Goal: Communication & Community: Connect with others

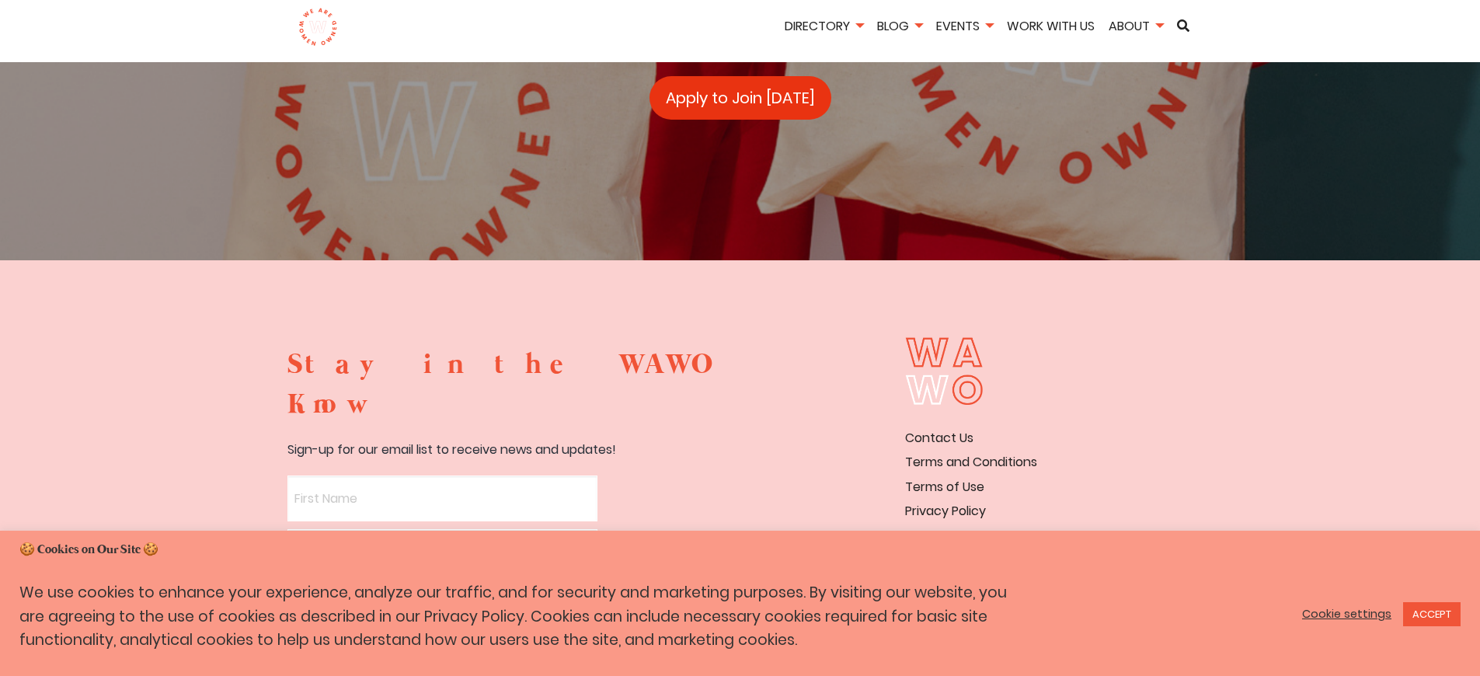
click at [740, 120] on link "Apply to Join Today" at bounding box center [741, 98] width 182 height 44
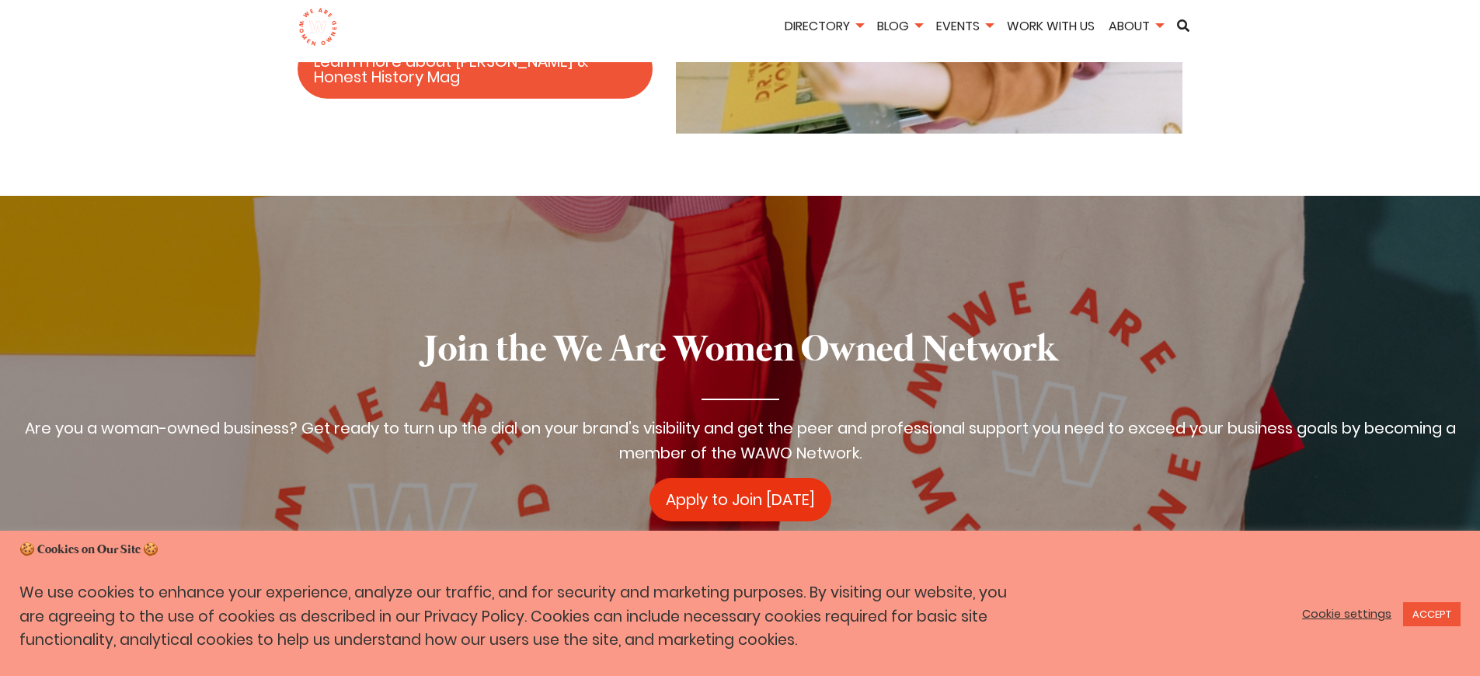
click at [740, 478] on link "Apply to Join Today" at bounding box center [741, 500] width 182 height 44
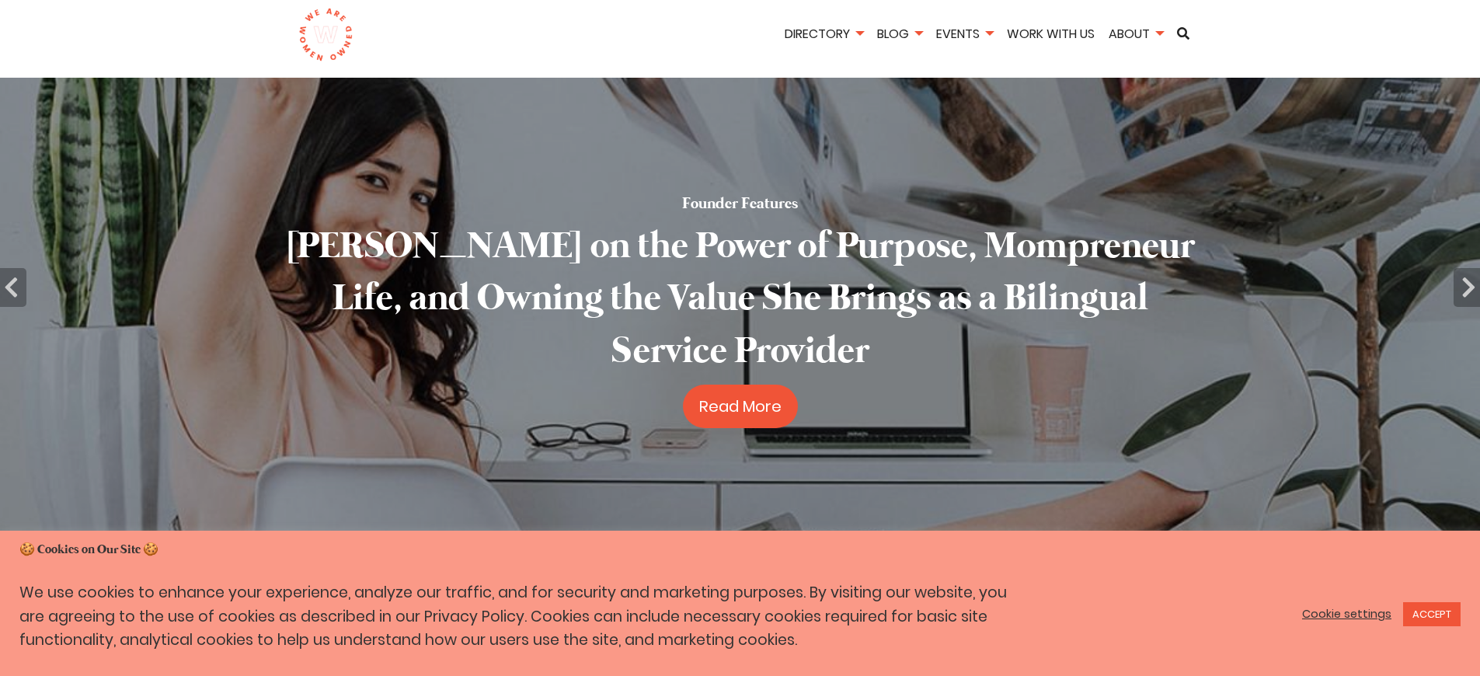
click at [1430, 614] on link "ACCEPT" at bounding box center [1431, 614] width 57 height 24
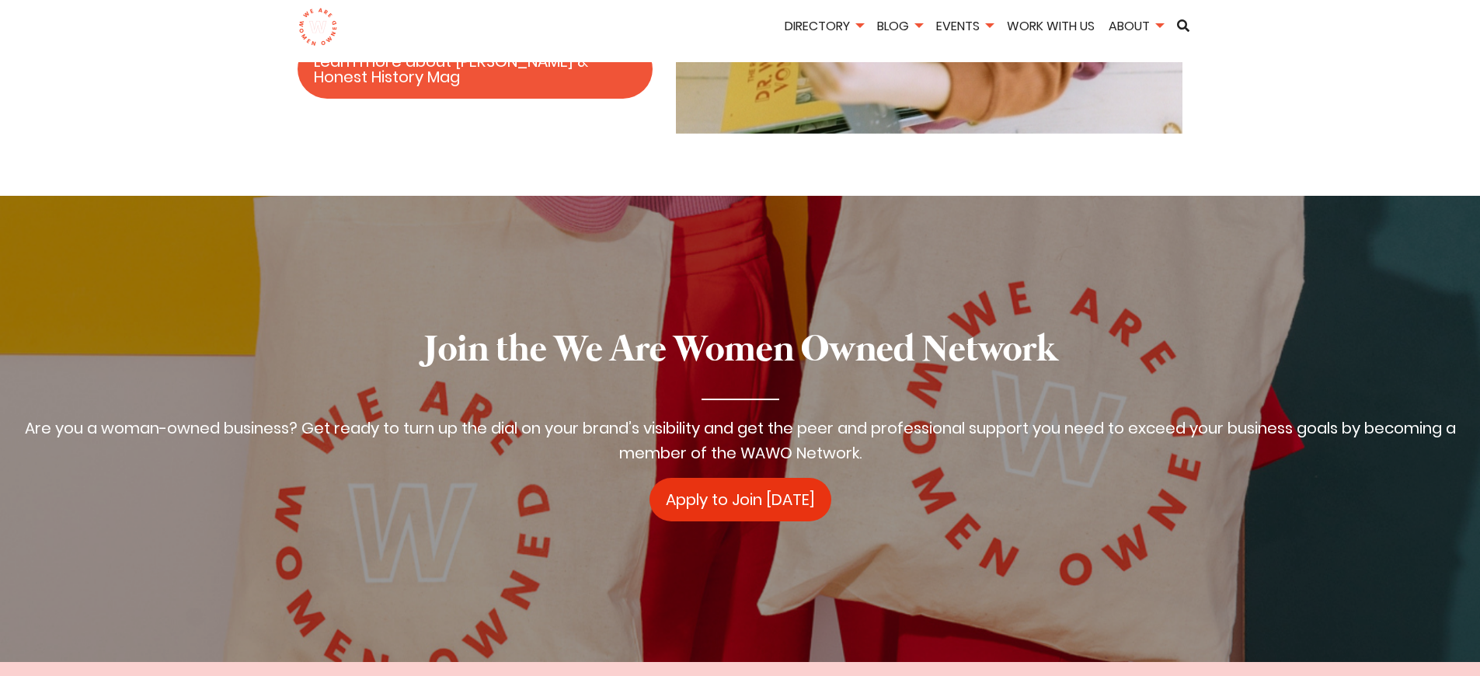
click at [740, 478] on link "Apply to Join Today" at bounding box center [741, 500] width 182 height 44
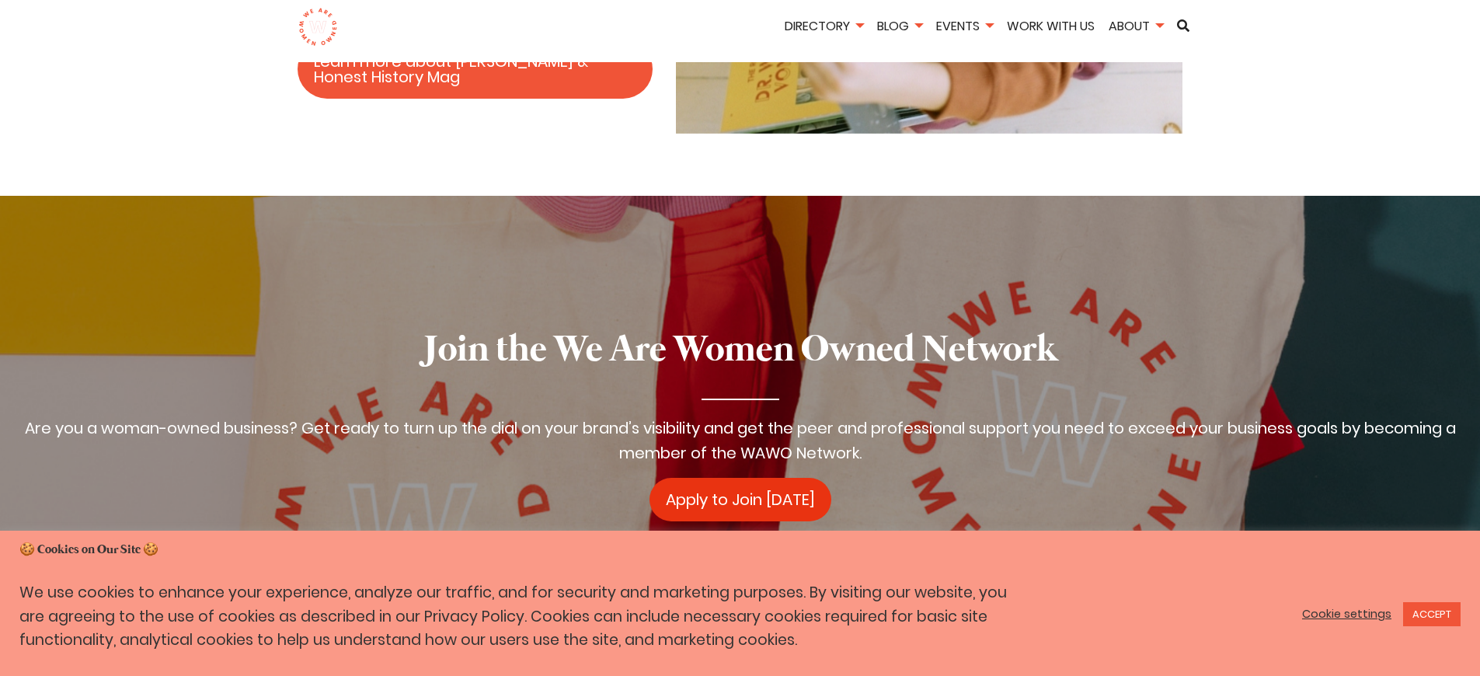
click at [740, 478] on link "Apply to Join [DATE]" at bounding box center [741, 500] width 182 height 44
click at [740, 478] on link "Apply to Join Today" at bounding box center [741, 500] width 182 height 44
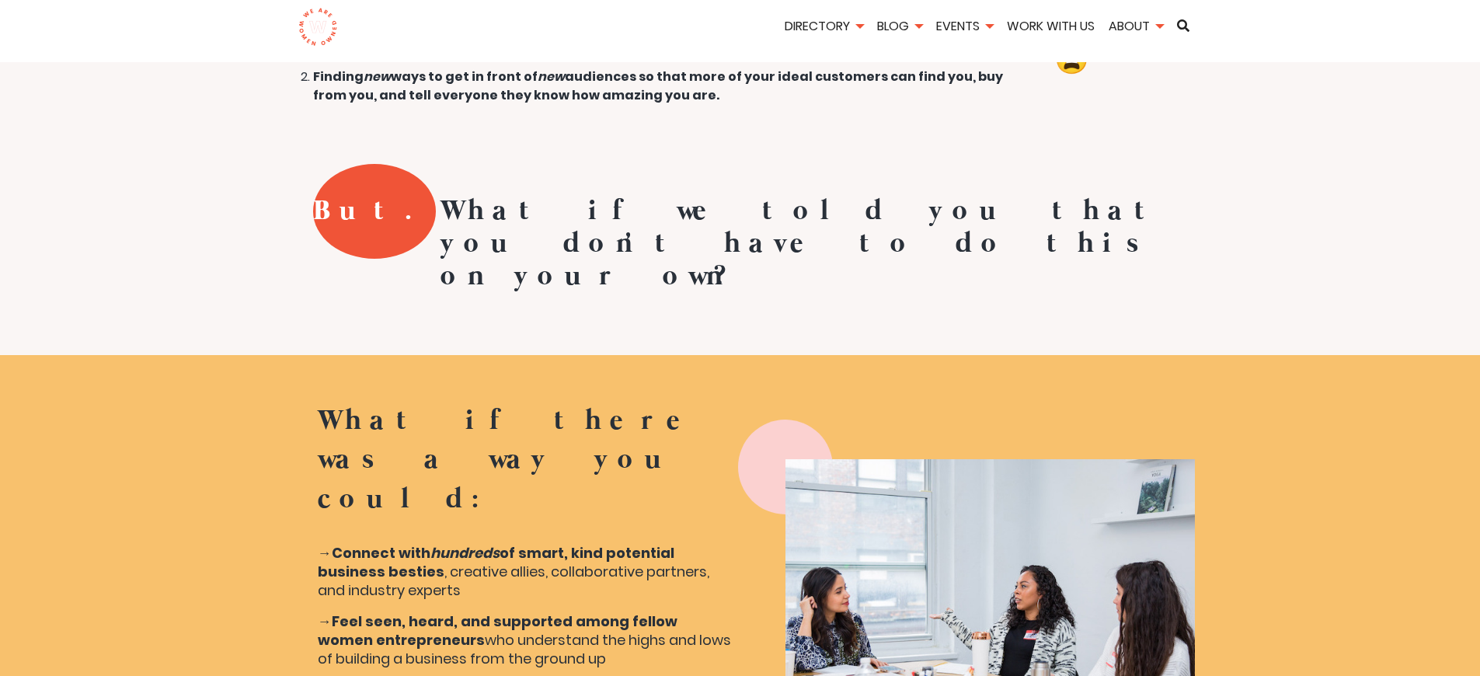
click at [381, 543] on b "Connect with" at bounding box center [381, 552] width 99 height 19
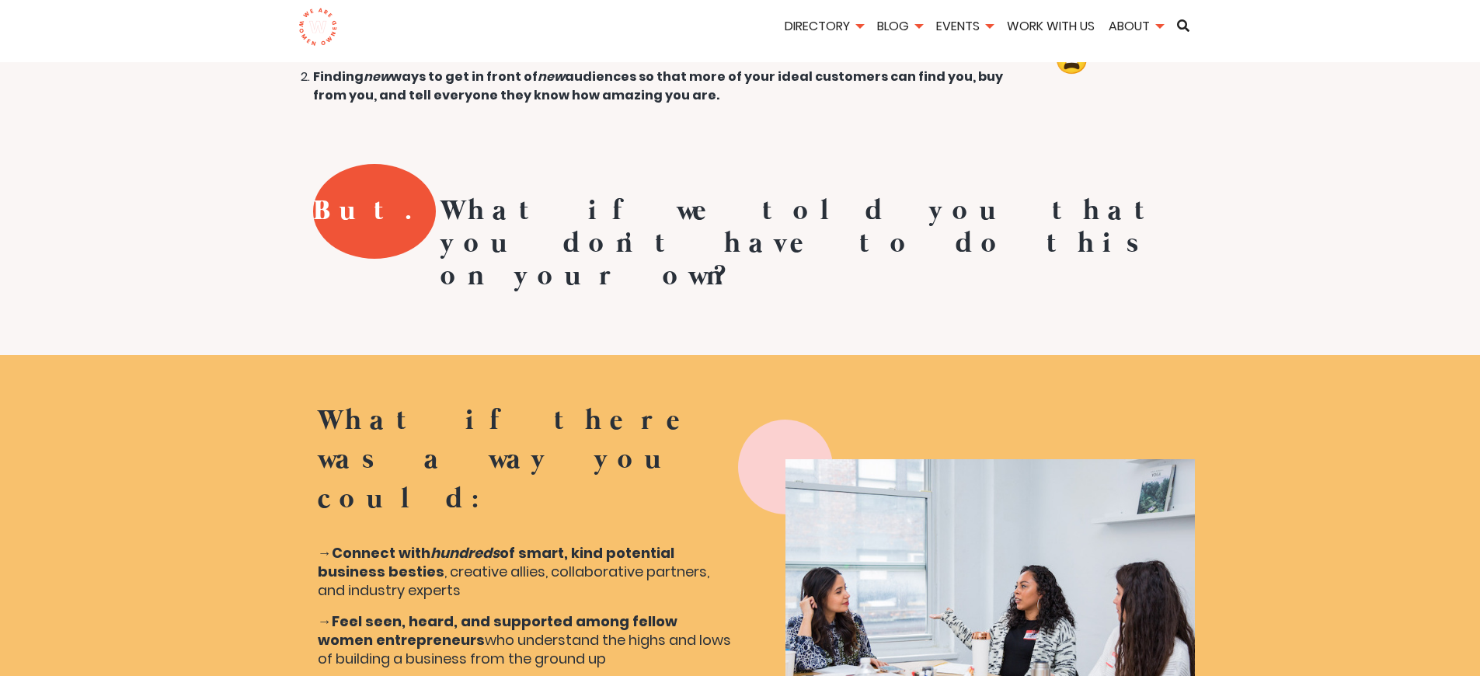
click at [381, 543] on b "Connect with" at bounding box center [381, 552] width 99 height 19
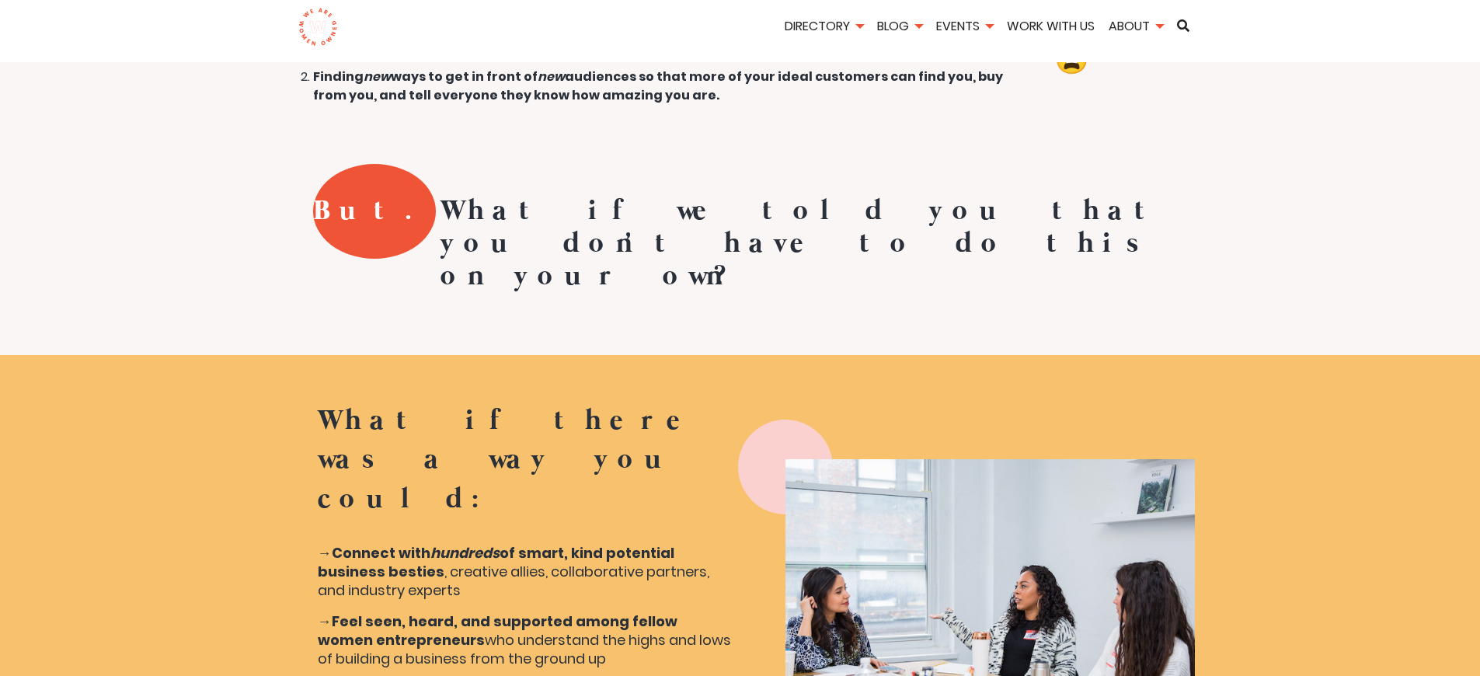
click at [381, 543] on b "Connect with" at bounding box center [381, 552] width 99 height 19
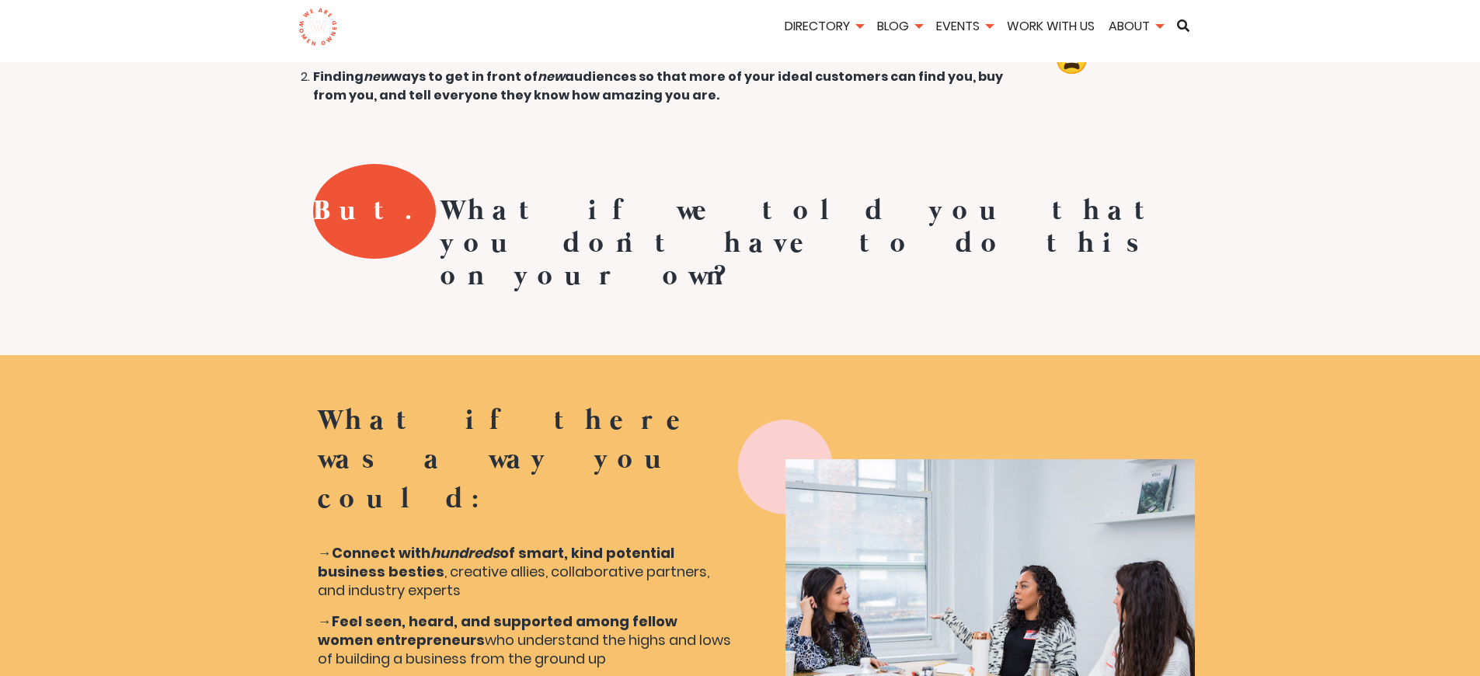
click at [381, 543] on b "Connect with" at bounding box center [381, 552] width 99 height 19
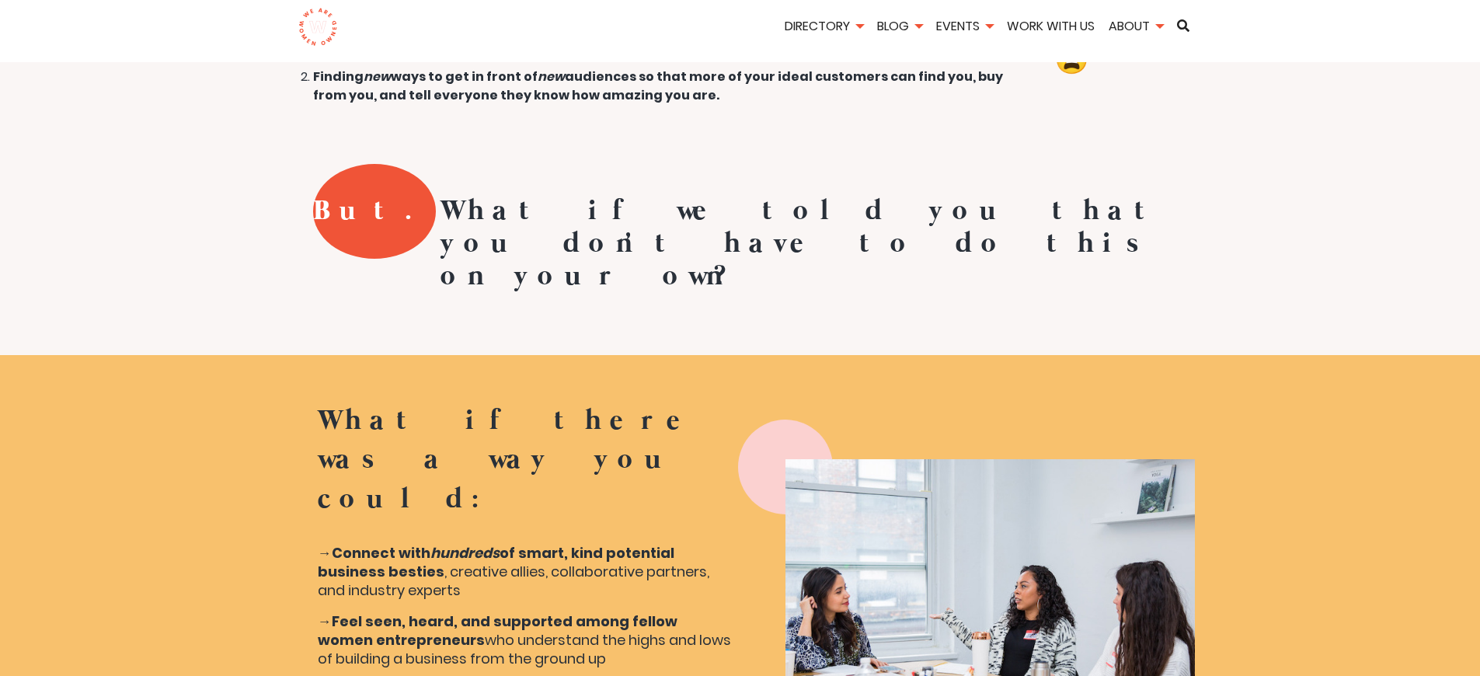
click at [381, 543] on b "Connect with" at bounding box center [381, 552] width 99 height 19
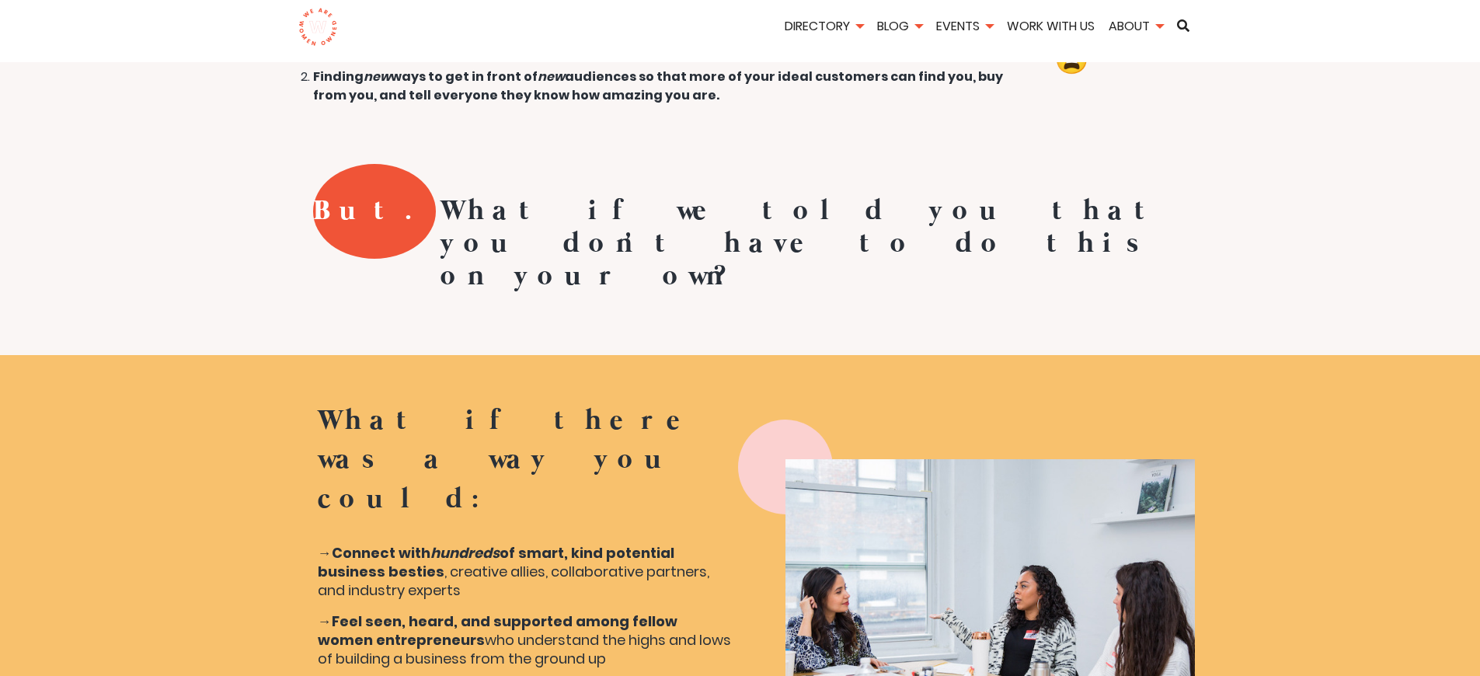
click at [381, 543] on b "Connect with" at bounding box center [381, 552] width 99 height 19
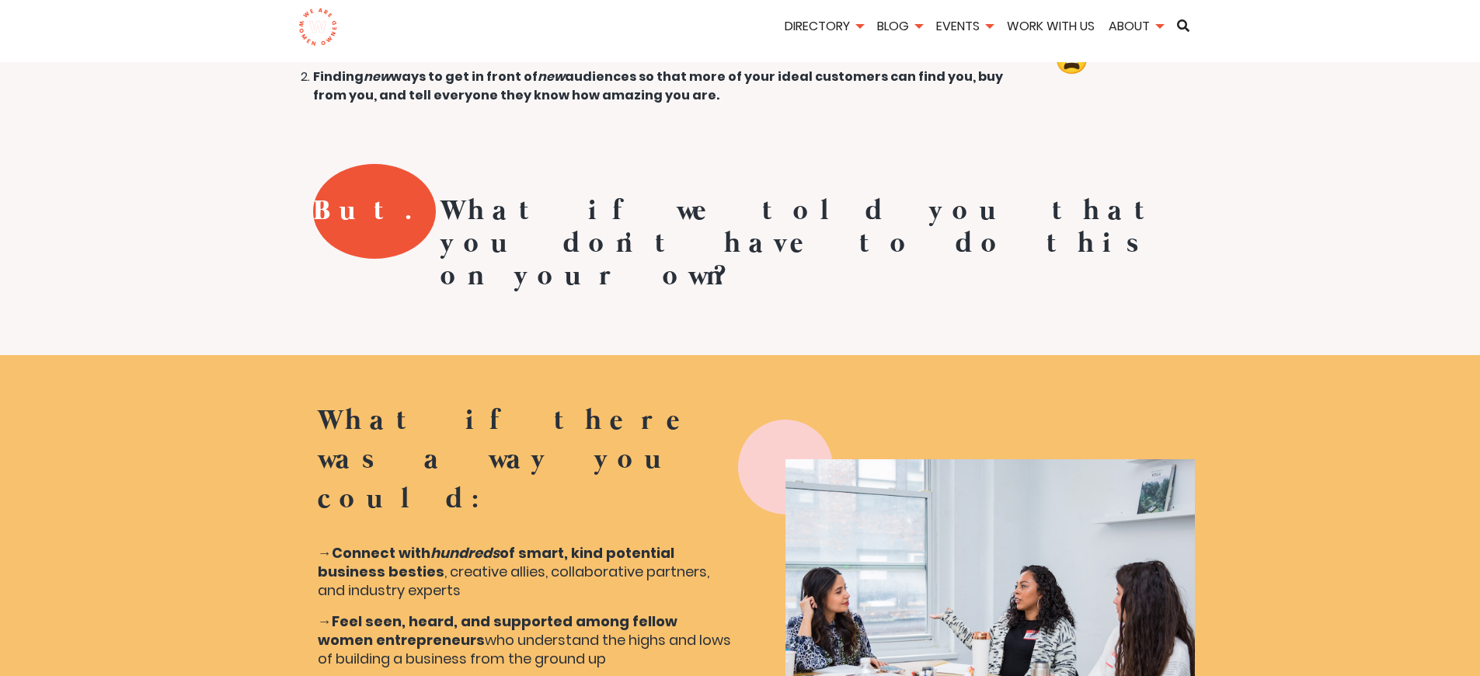
click at [381, 543] on b "Connect with" at bounding box center [381, 552] width 99 height 19
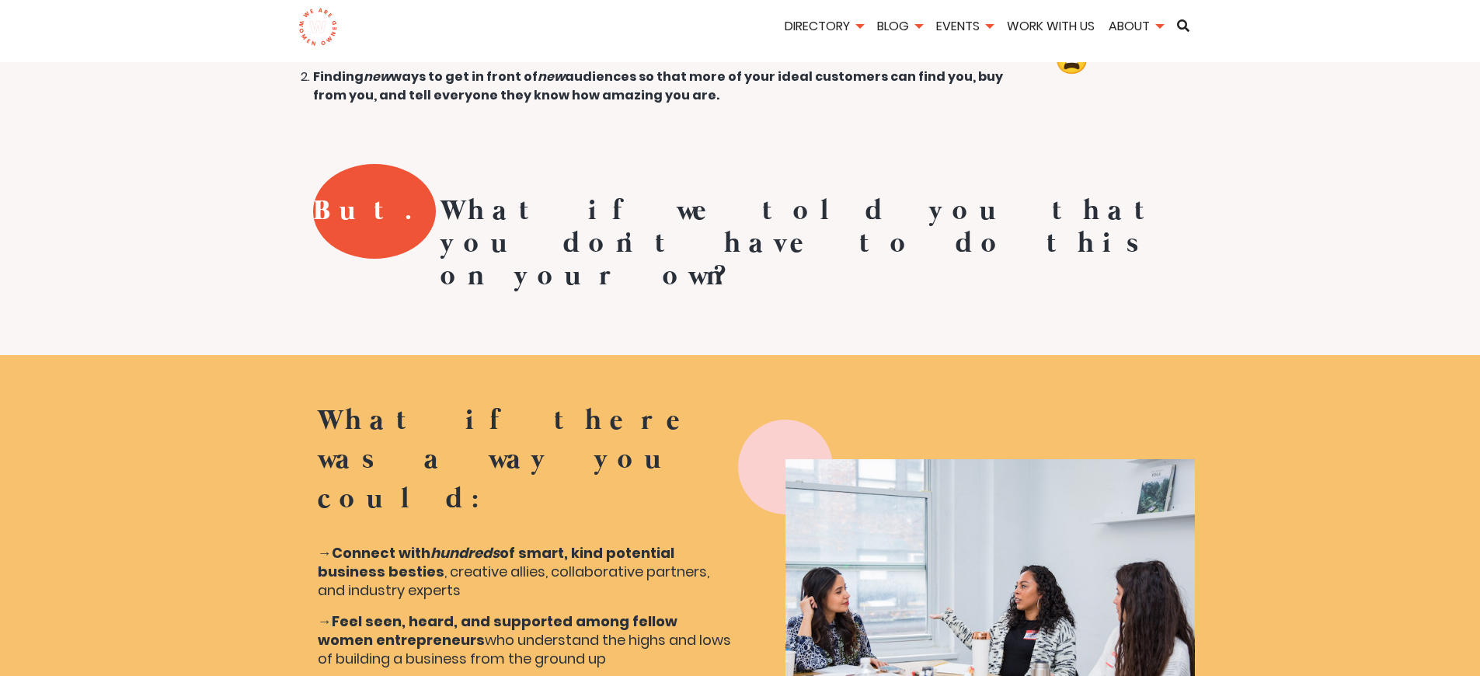
click at [381, 543] on b "Connect with" at bounding box center [381, 552] width 99 height 19
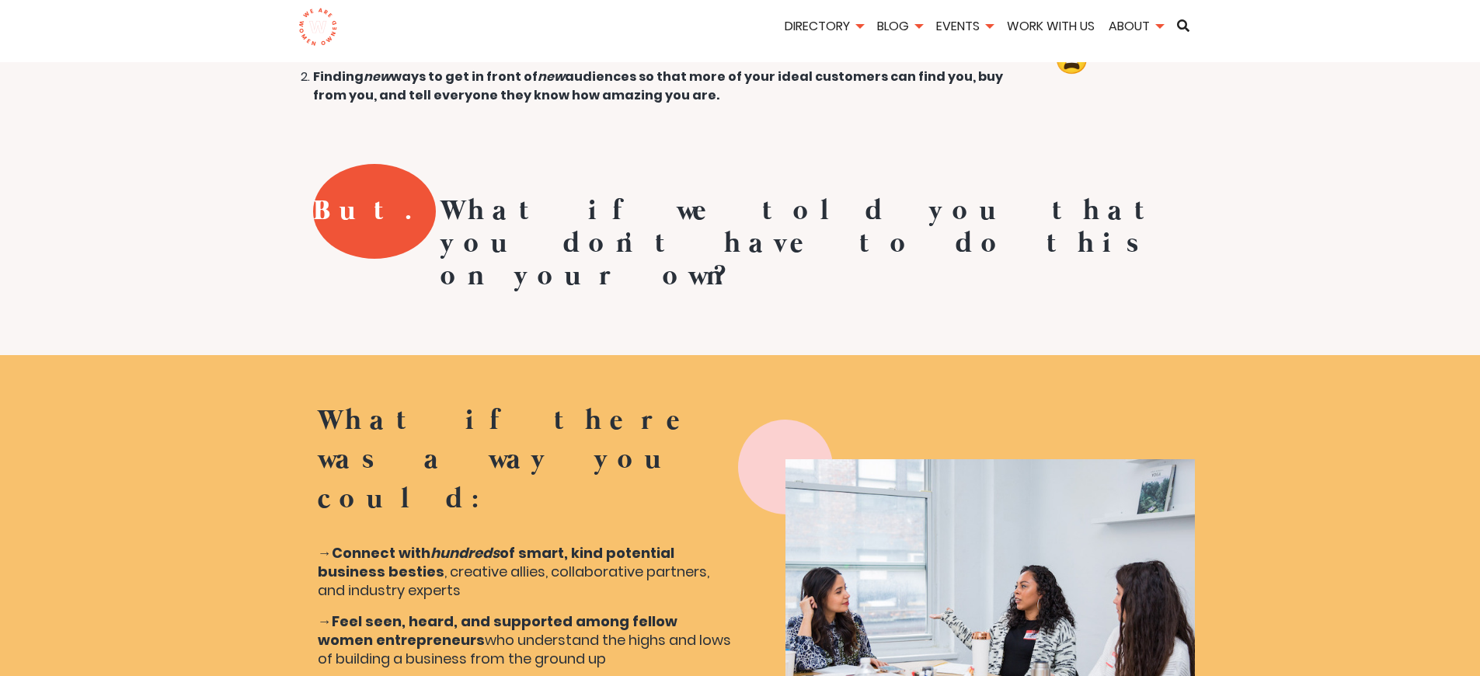
click at [381, 543] on b "Connect with" at bounding box center [381, 552] width 99 height 19
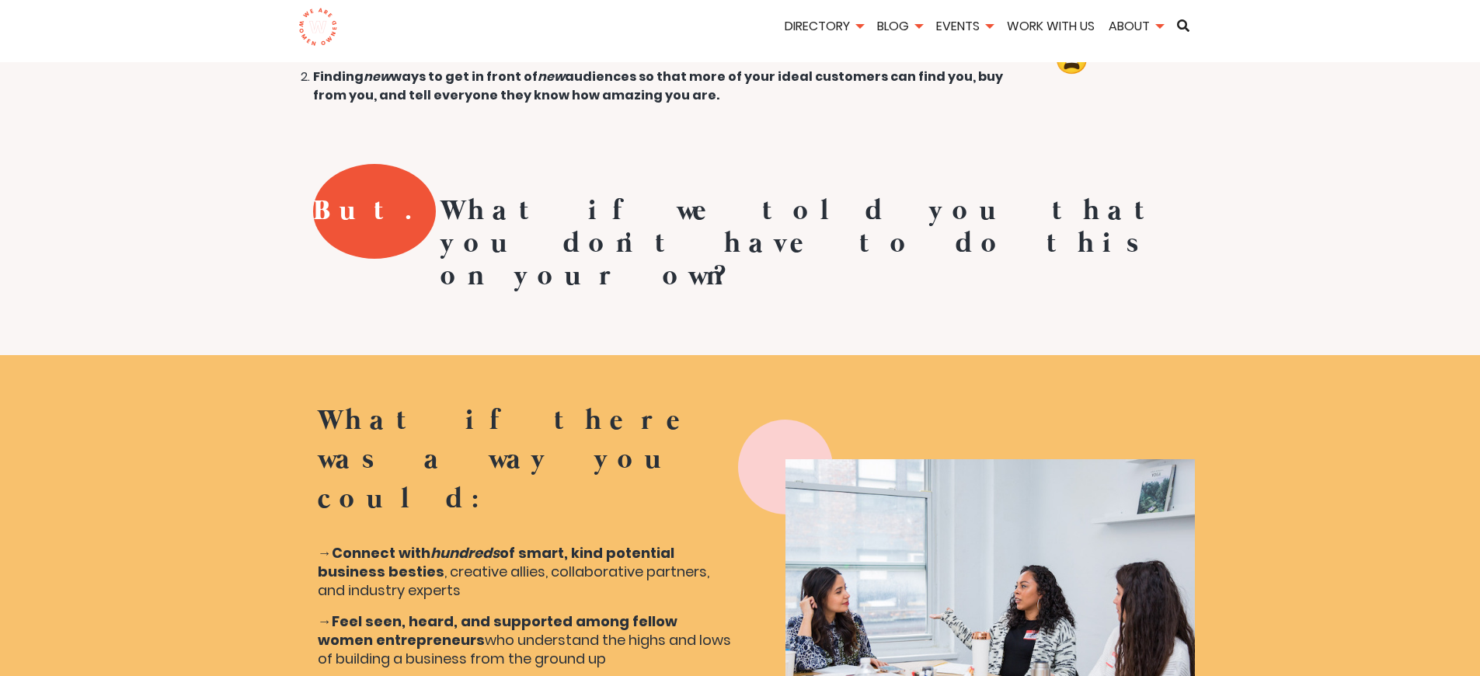
click at [381, 543] on b "Connect with" at bounding box center [381, 552] width 99 height 19
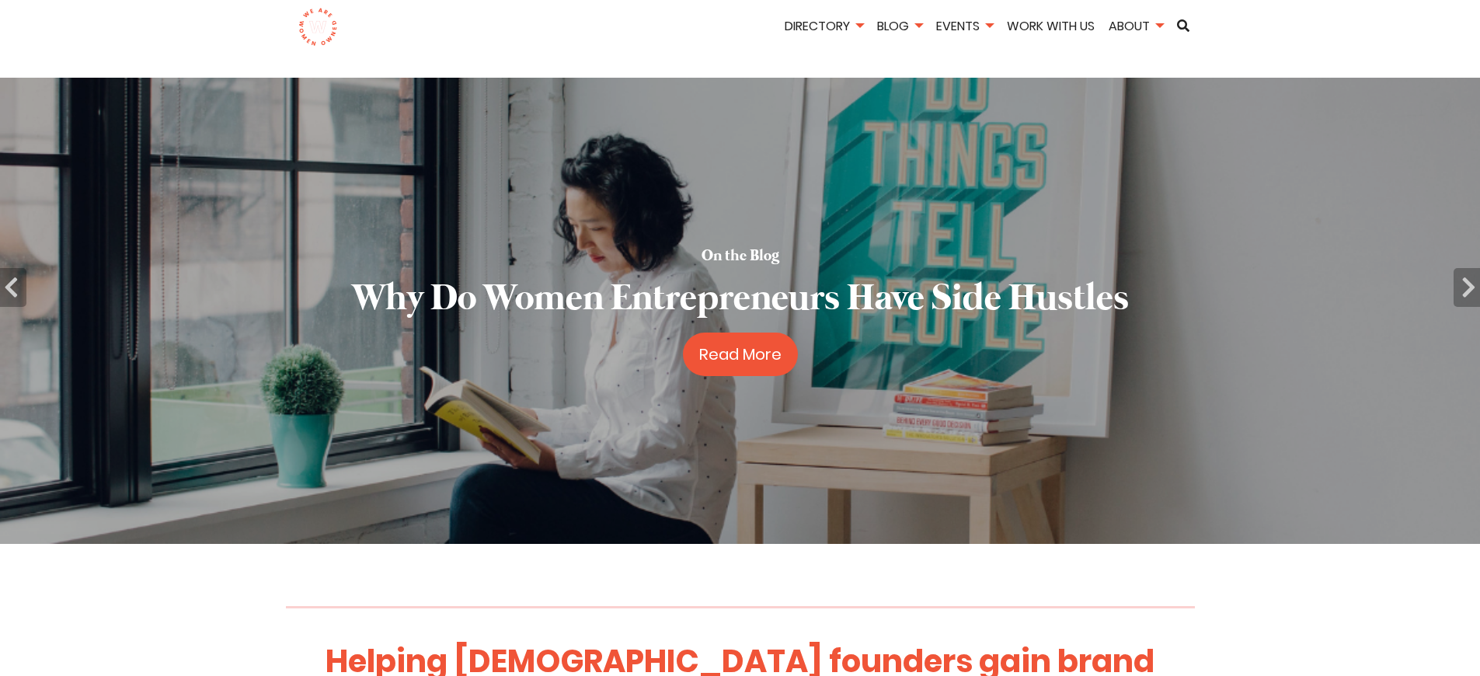
scroll to position [2739, 0]
